Goal: Navigation & Orientation: Find specific page/section

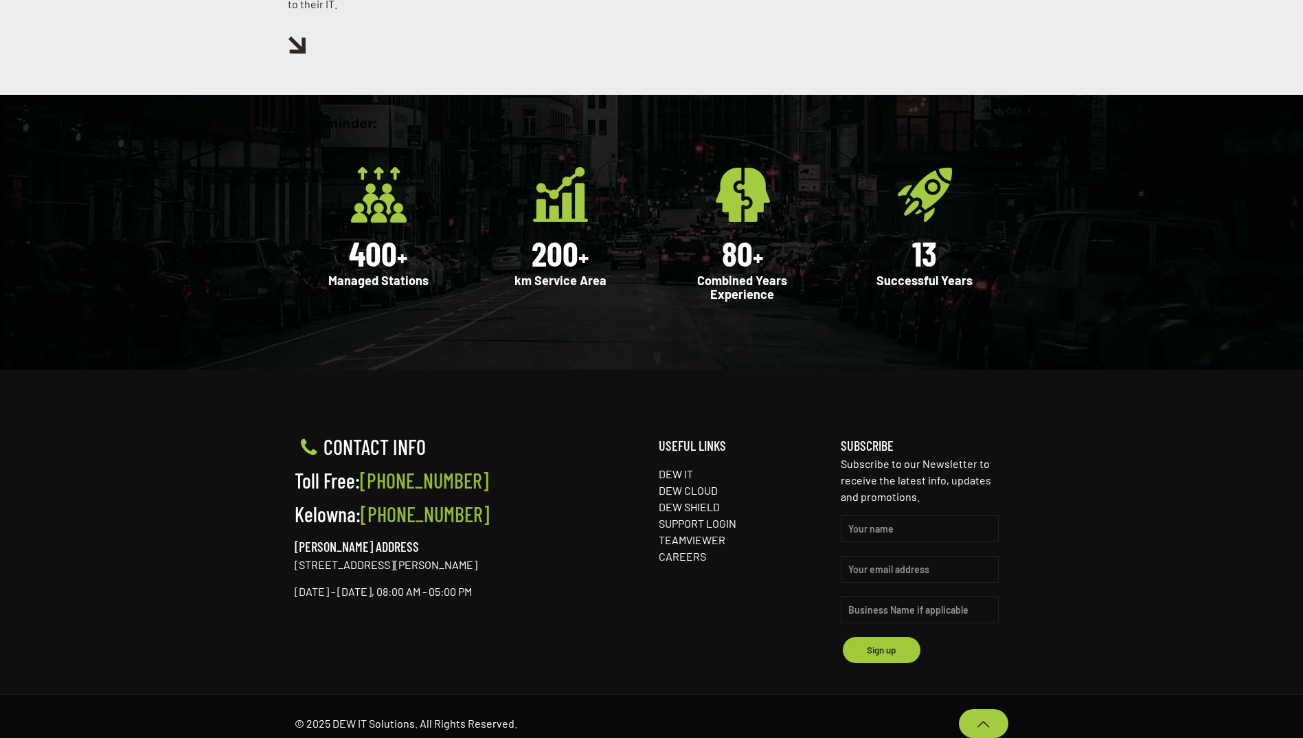
scroll to position [1751, 0]
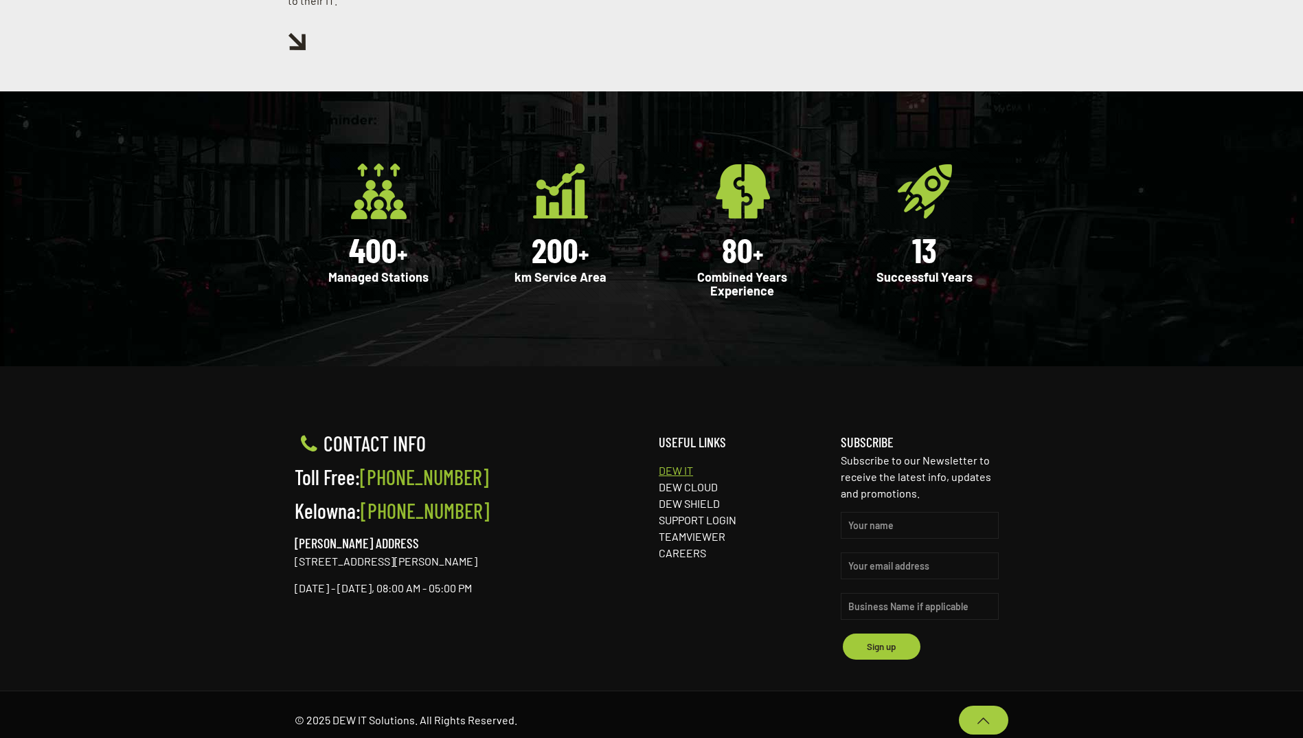
click at [665, 464] on link "DEW IT" at bounding box center [676, 470] width 34 height 13
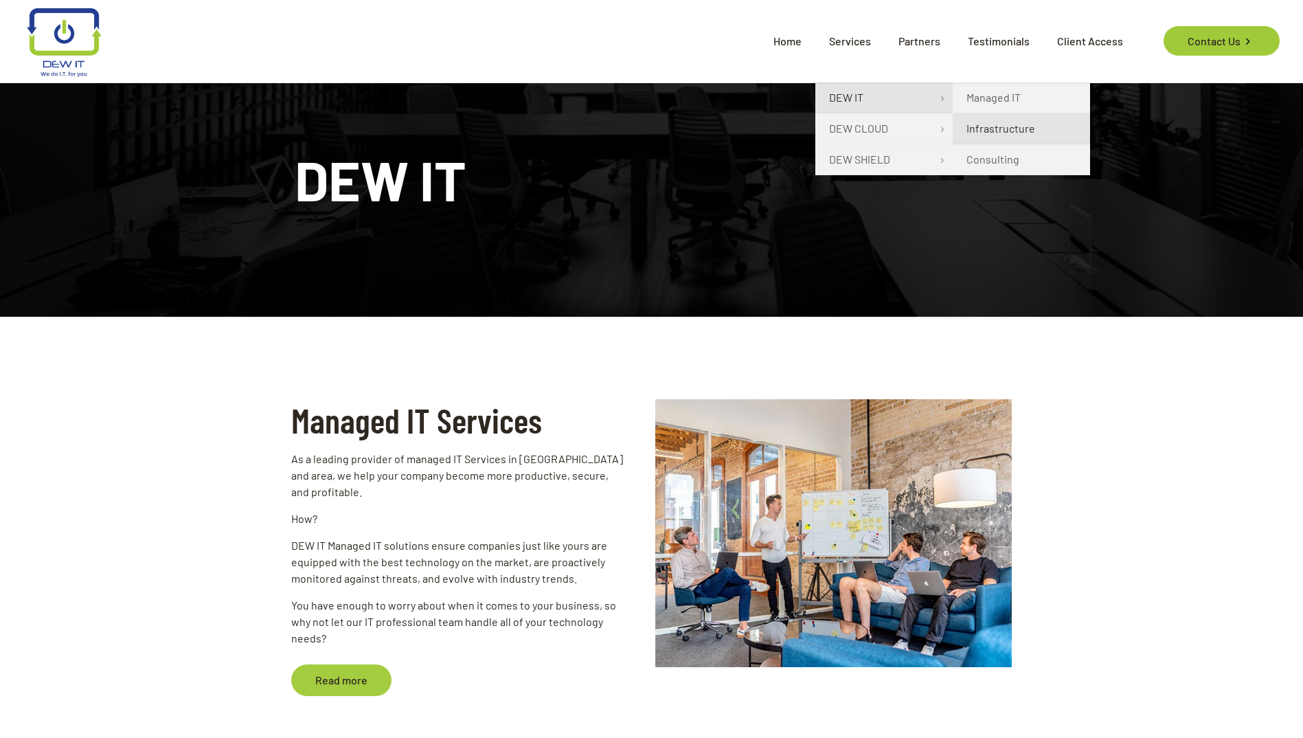
click at [993, 133] on span "Infrastructure" at bounding box center [1000, 128] width 69 height 16
